Goal: Task Accomplishment & Management: Use online tool/utility

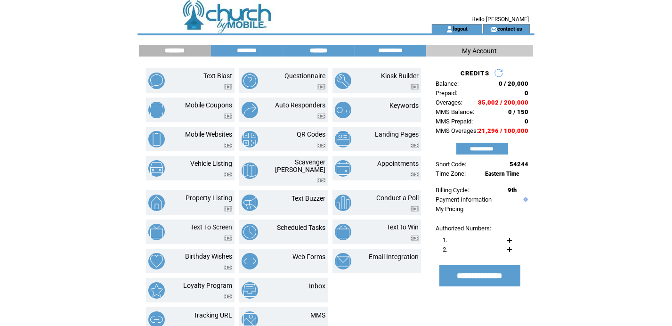
click at [323, 52] on input "*******" at bounding box center [318, 51] width 71 height 8
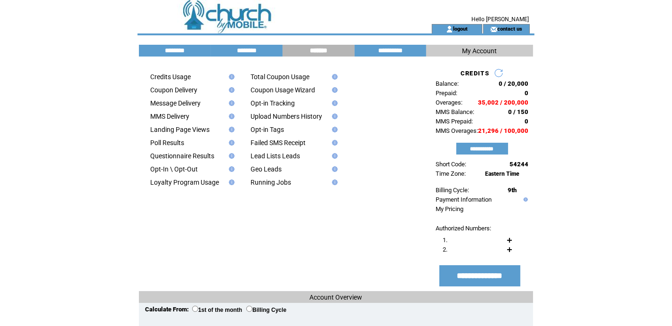
click at [163, 123] on td at bounding box center [184, 123] width 83 height 6
click at [163, 113] on td at bounding box center [184, 110] width 83 height 6
click at [186, 117] on link "MMS Delivery" at bounding box center [169, 117] width 39 height 8
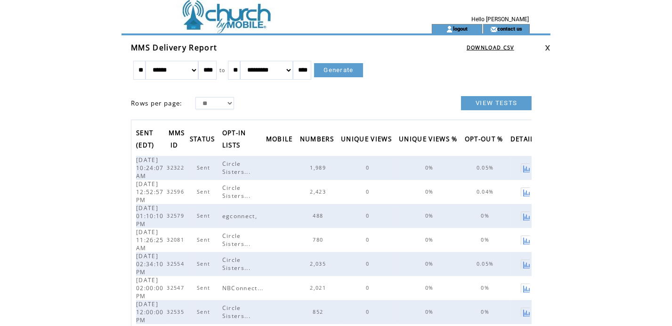
click at [152, 214] on span "09/03/2025 01:10:10 PM" at bounding box center [150, 216] width 28 height 24
click at [240, 22] on td at bounding box center [268, 12] width 259 height 24
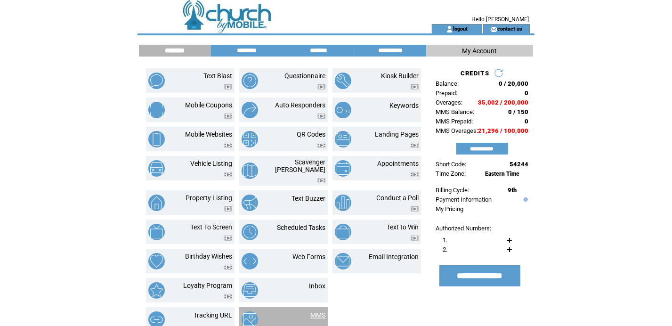
click at [321, 311] on link "MMS" at bounding box center [317, 315] width 15 height 8
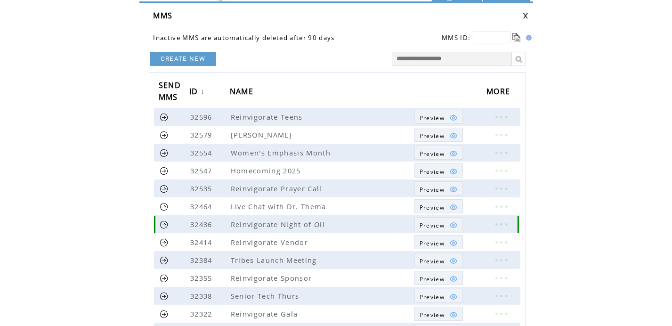
scroll to position [47, 0]
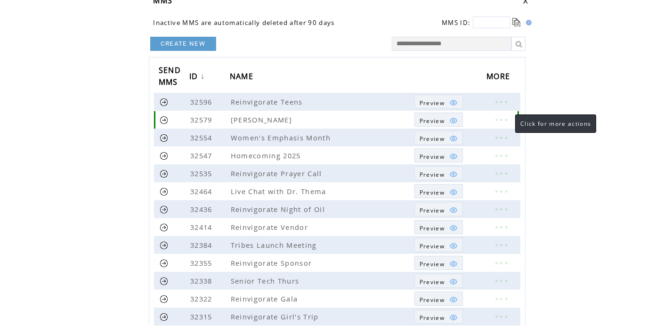
click at [506, 120] on link at bounding box center [501, 120] width 28 height 12
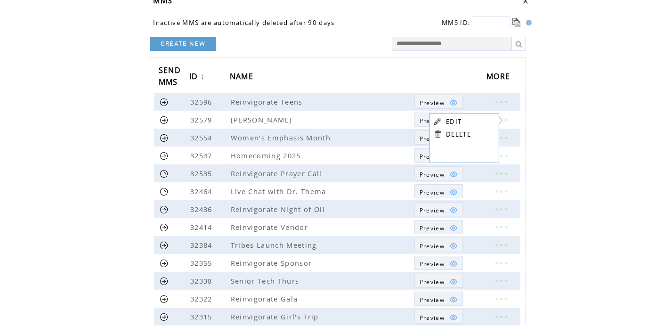
click at [462, 124] on td "EDIT" at bounding box center [458, 121] width 25 height 9
click at [499, 120] on link at bounding box center [501, 120] width 28 height 12
click at [448, 125] on link "EDIT" at bounding box center [448, 122] width 16 height 8
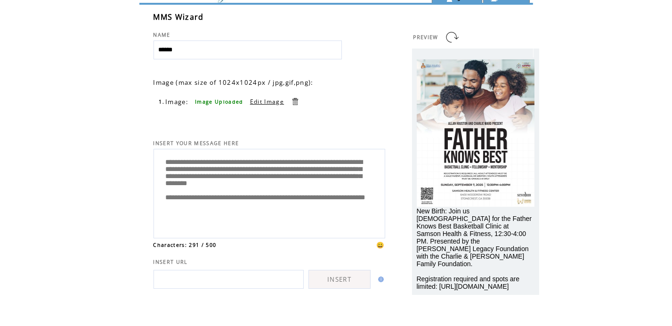
scroll to position [47, 0]
